Goal: Information Seeking & Learning: Check status

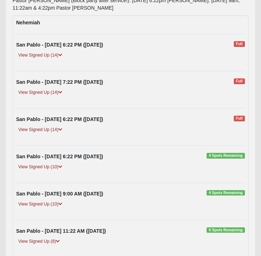
scroll to position [120, 0]
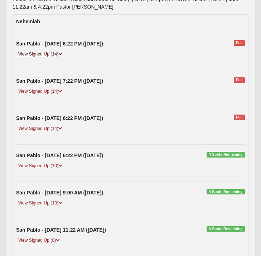
click at [44, 58] on link "View Signed Up (14)" at bounding box center [40, 54] width 48 height 8
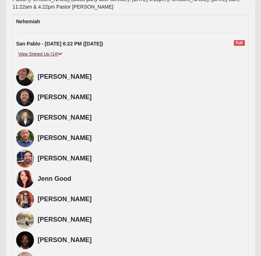
click at [44, 58] on link "View Signed Up (14)" at bounding box center [40, 54] width 48 height 8
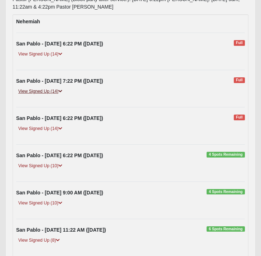
click at [43, 95] on link "View Signed Up (14)" at bounding box center [40, 92] width 48 height 8
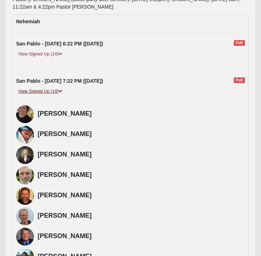
click at [43, 95] on link "View Signed Up (14)" at bounding box center [40, 92] width 48 height 8
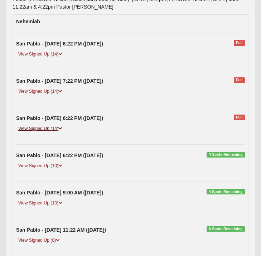
click at [45, 132] on link "View Signed Up (14)" at bounding box center [40, 129] width 48 height 8
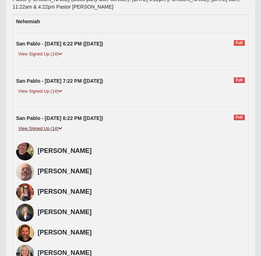
click at [45, 132] on link "View Signed Up (14)" at bounding box center [40, 129] width 48 height 8
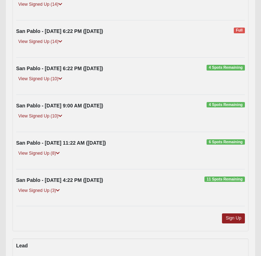
scroll to position [193, 0]
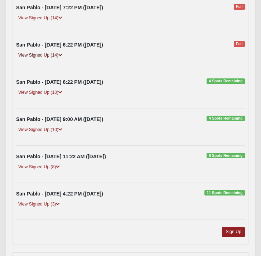
click at [44, 59] on link "View Signed Up (14)" at bounding box center [40, 56] width 48 height 8
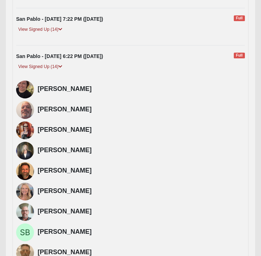
scroll to position [179, 0]
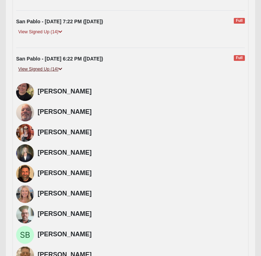
click at [44, 73] on link "View Signed Up (14)" at bounding box center [40, 69] width 48 height 8
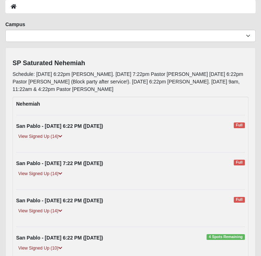
scroll to position [49, 0]
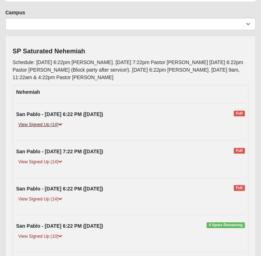
click at [37, 128] on link "View Signed Up (14)" at bounding box center [40, 125] width 48 height 8
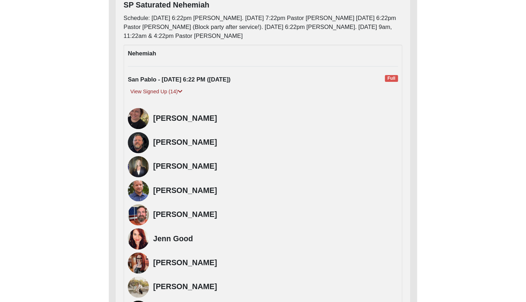
scroll to position [98, 0]
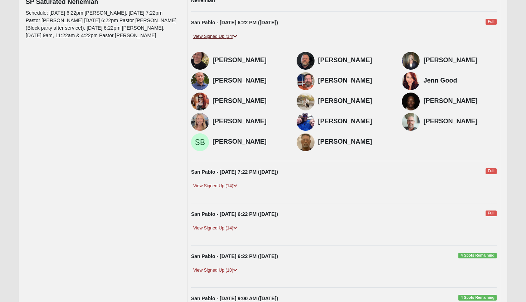
click at [214, 35] on link "View Signed Up (14)" at bounding box center [215, 37] width 48 height 8
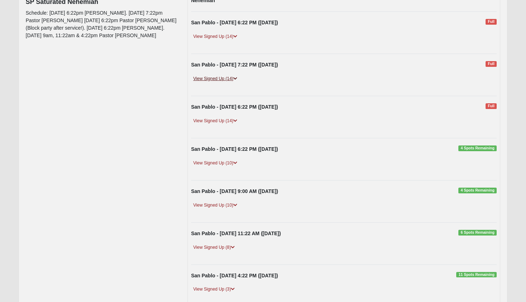
click at [214, 77] on link "View Signed Up (14)" at bounding box center [215, 79] width 48 height 8
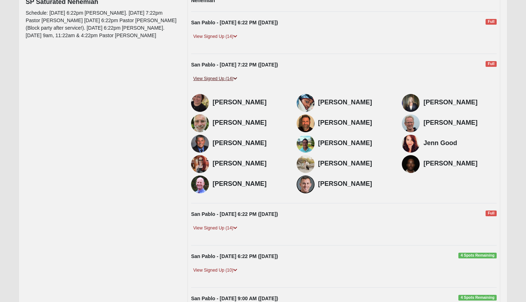
click at [214, 77] on link "View Signed Up (14)" at bounding box center [215, 79] width 48 height 8
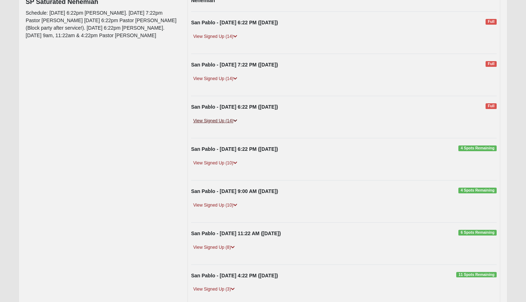
click at [218, 118] on link "View Signed Up (14)" at bounding box center [215, 121] width 48 height 8
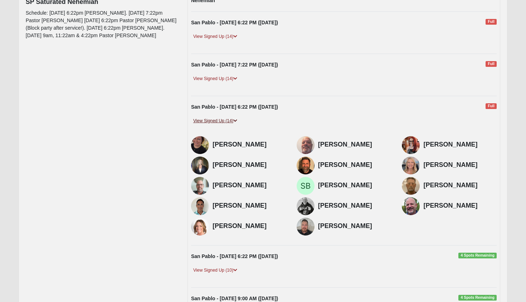
click at [218, 118] on link "View Signed Up (14)" at bounding box center [215, 121] width 48 height 8
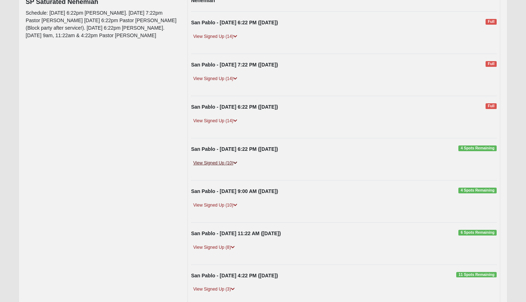
click at [217, 160] on link "View Signed Up (10)" at bounding box center [215, 164] width 48 height 8
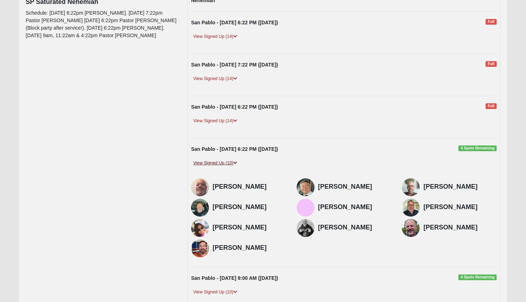
click at [217, 160] on link "View Signed Up (10)" at bounding box center [215, 164] width 48 height 8
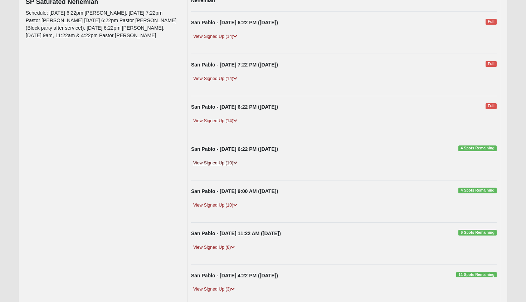
click at [217, 160] on link "View Signed Up (10)" at bounding box center [215, 164] width 48 height 8
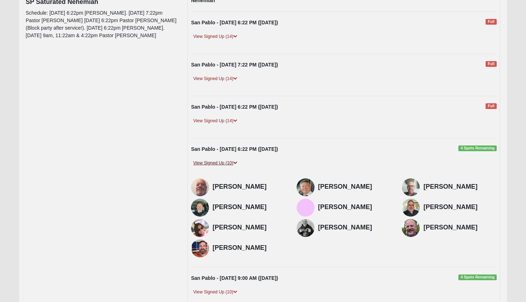
click at [217, 160] on link "View Signed Up (10)" at bounding box center [215, 164] width 48 height 8
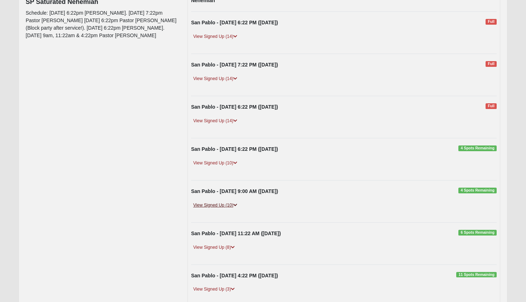
click at [214, 202] on link "View Signed Up (10)" at bounding box center [215, 206] width 48 height 8
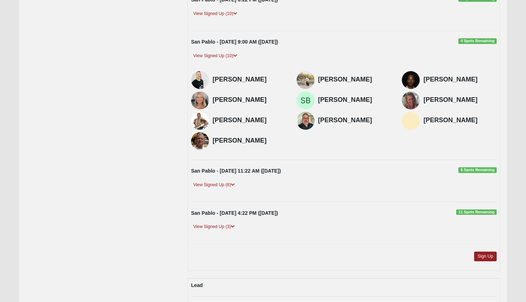
scroll to position [248, 0]
click at [218, 54] on link "View Signed Up (10)" at bounding box center [215, 56] width 48 height 8
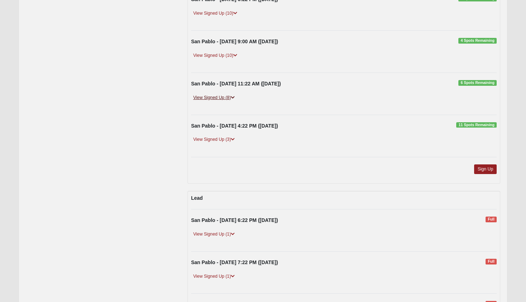
click at [215, 96] on link "View Signed Up (8)" at bounding box center [214, 98] width 46 height 8
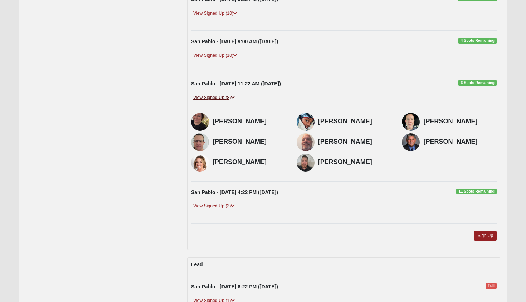
click at [215, 96] on link "View Signed Up (8)" at bounding box center [214, 98] width 46 height 8
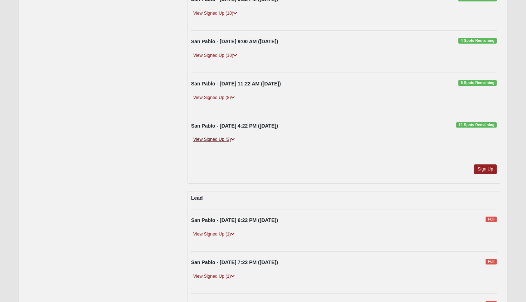
click at [213, 136] on link "View Signed Up (3)" at bounding box center [214, 140] width 46 height 8
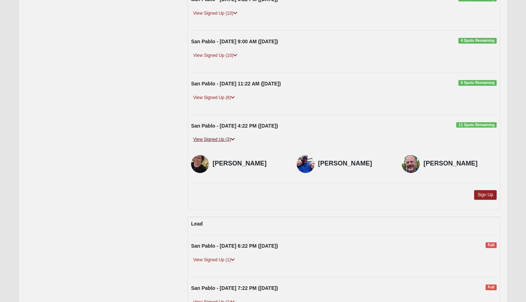
click at [213, 136] on link "View Signed Up (3)" at bounding box center [214, 140] width 46 height 8
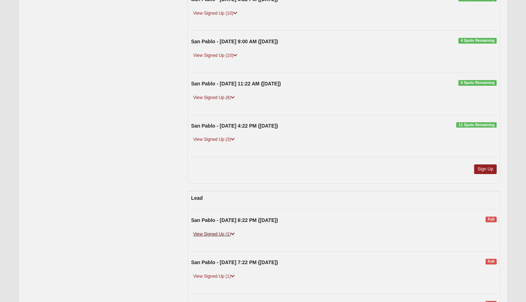
click at [212, 231] on link "View Signed Up (1)" at bounding box center [214, 235] width 46 height 8
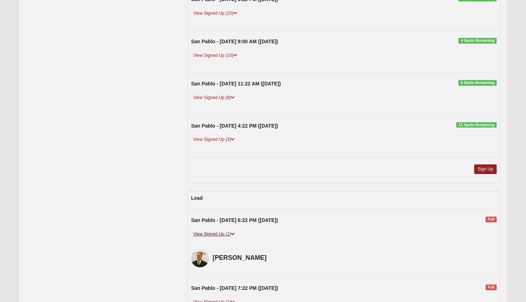
click at [212, 231] on link "View Signed Up (1)" at bounding box center [214, 235] width 46 height 8
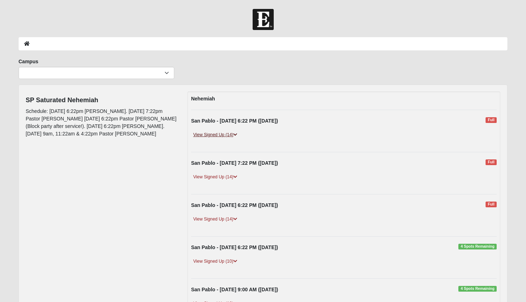
scroll to position [0, 0]
click at [225, 136] on link "View Signed Up (14)" at bounding box center [215, 135] width 48 height 8
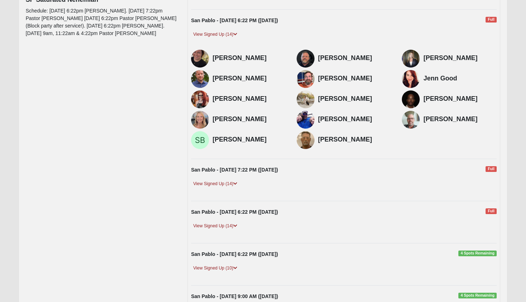
scroll to position [118, 0]
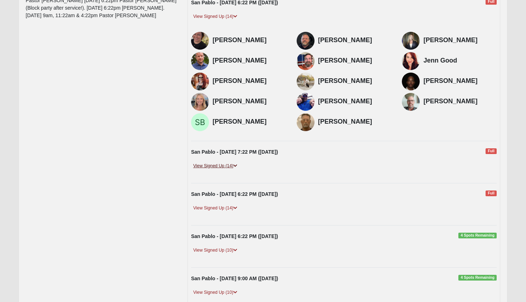
click at [222, 166] on link "View Signed Up (14)" at bounding box center [215, 166] width 48 height 8
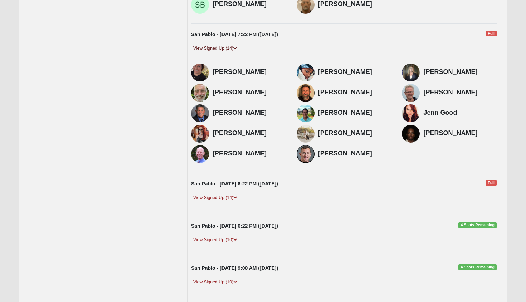
scroll to position [238, 0]
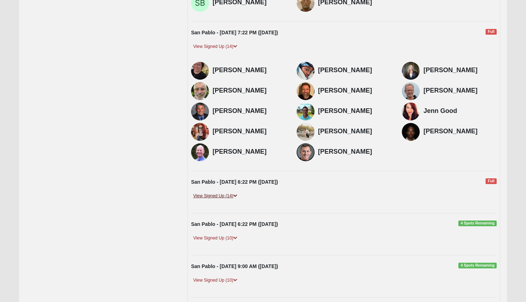
click at [218, 194] on link "View Signed Up (14)" at bounding box center [215, 197] width 48 height 8
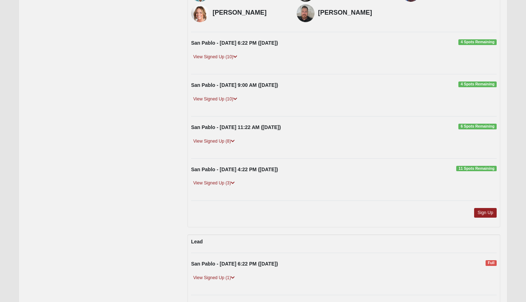
scroll to position [528, 0]
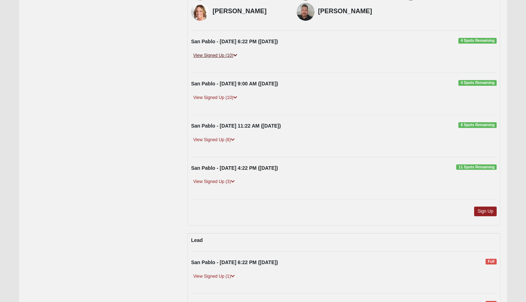
click at [222, 55] on link "View Signed Up (10)" at bounding box center [215, 56] width 48 height 8
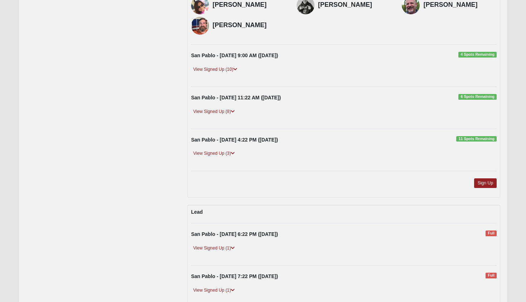
scroll to position [664, 0]
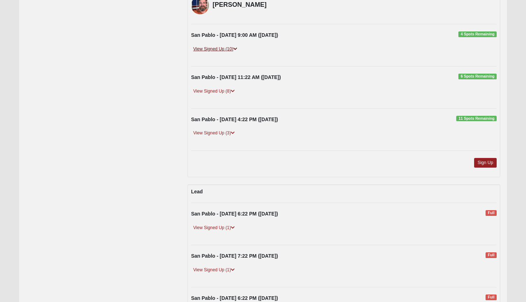
click at [220, 47] on link "View Signed Up (10)" at bounding box center [215, 49] width 48 height 8
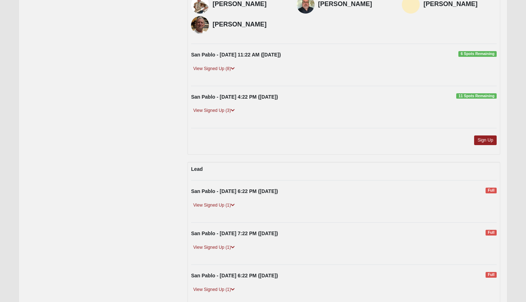
scroll to position [768, 0]
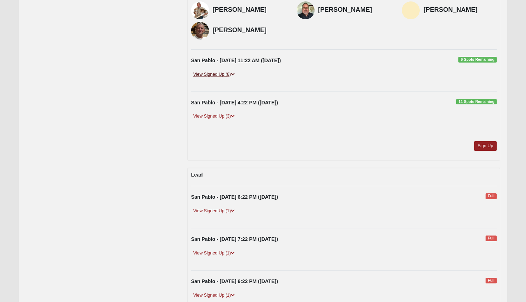
click at [206, 71] on link "View Signed Up (8)" at bounding box center [214, 75] width 46 height 8
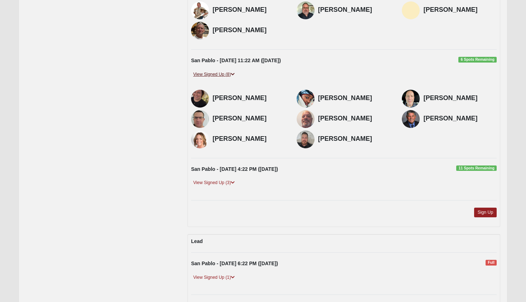
click at [206, 71] on link "View Signed Up (8)" at bounding box center [214, 75] width 46 height 8
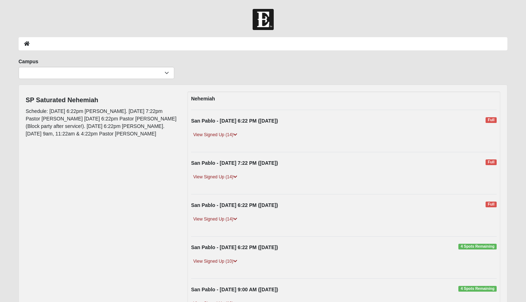
scroll to position [0, 0]
